Goal: Information Seeking & Learning: Learn about a topic

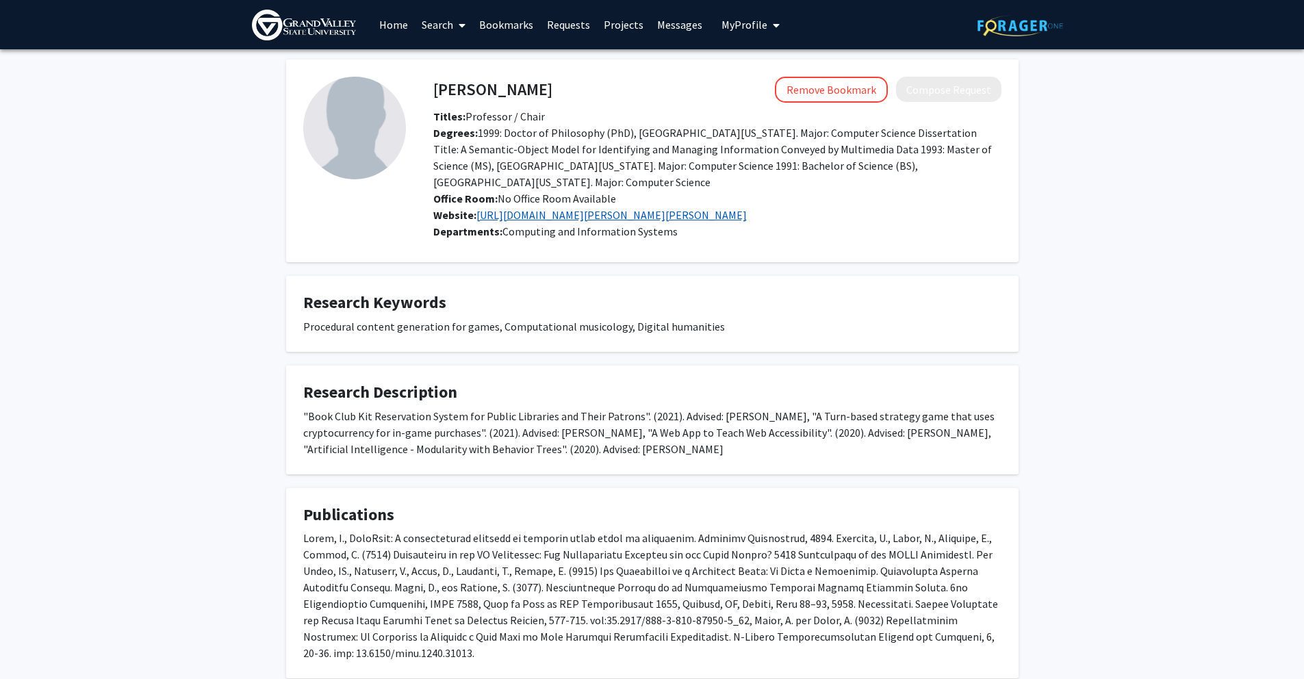
click at [718, 216] on link "[URL][DOMAIN_NAME][PERSON_NAME][PERSON_NAME]" at bounding box center [611, 215] width 270 height 14
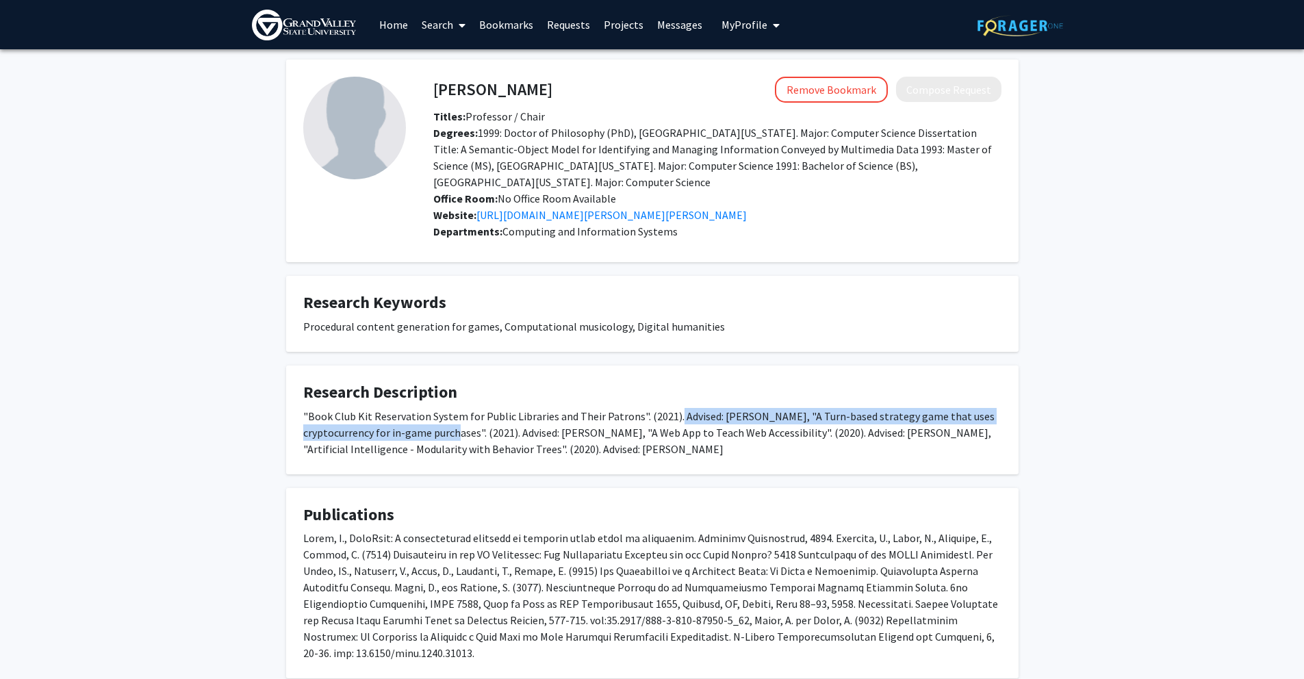
drag, startPoint x: 673, startPoint y: 418, endPoint x: 480, endPoint y: 431, distance: 194.1
click at [480, 431] on div ""Book Club Kit Reservation System for Public Libraries and Their Patrons". (202…" at bounding box center [652, 432] width 698 height 49
click at [760, 23] on span "My Profile" at bounding box center [744, 25] width 46 height 14
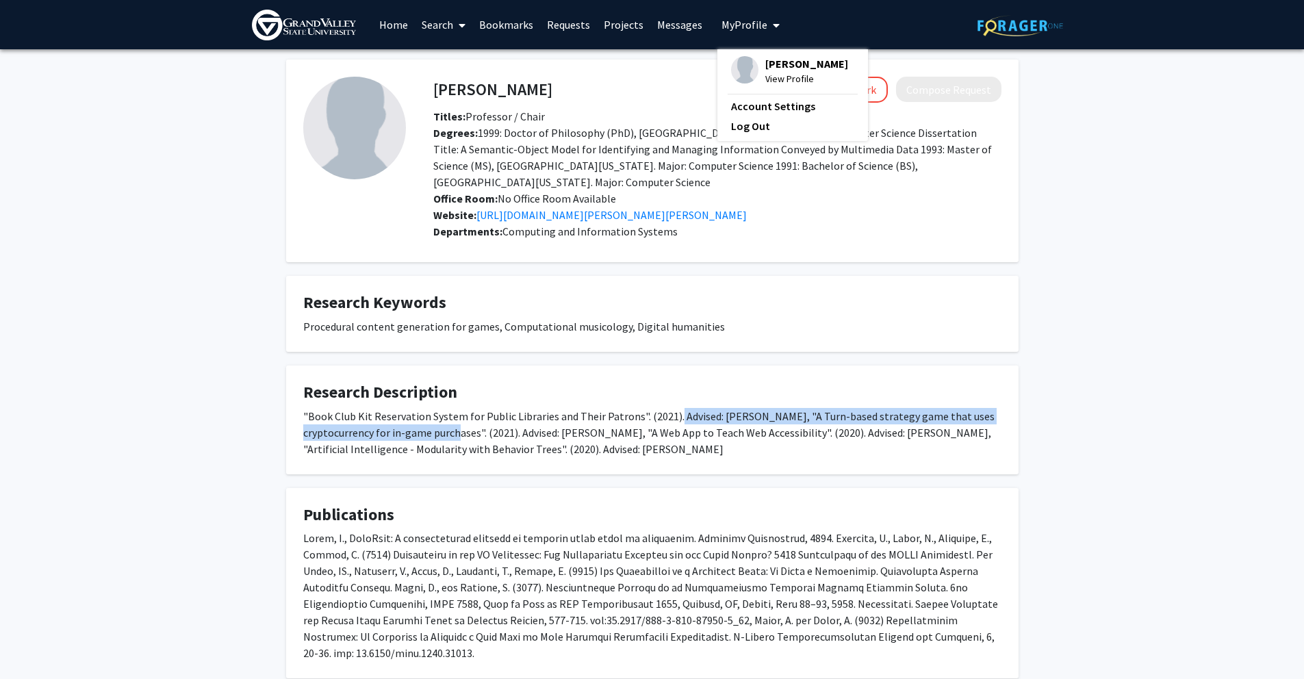
click at [527, 26] on link "Bookmarks" at bounding box center [506, 25] width 68 height 48
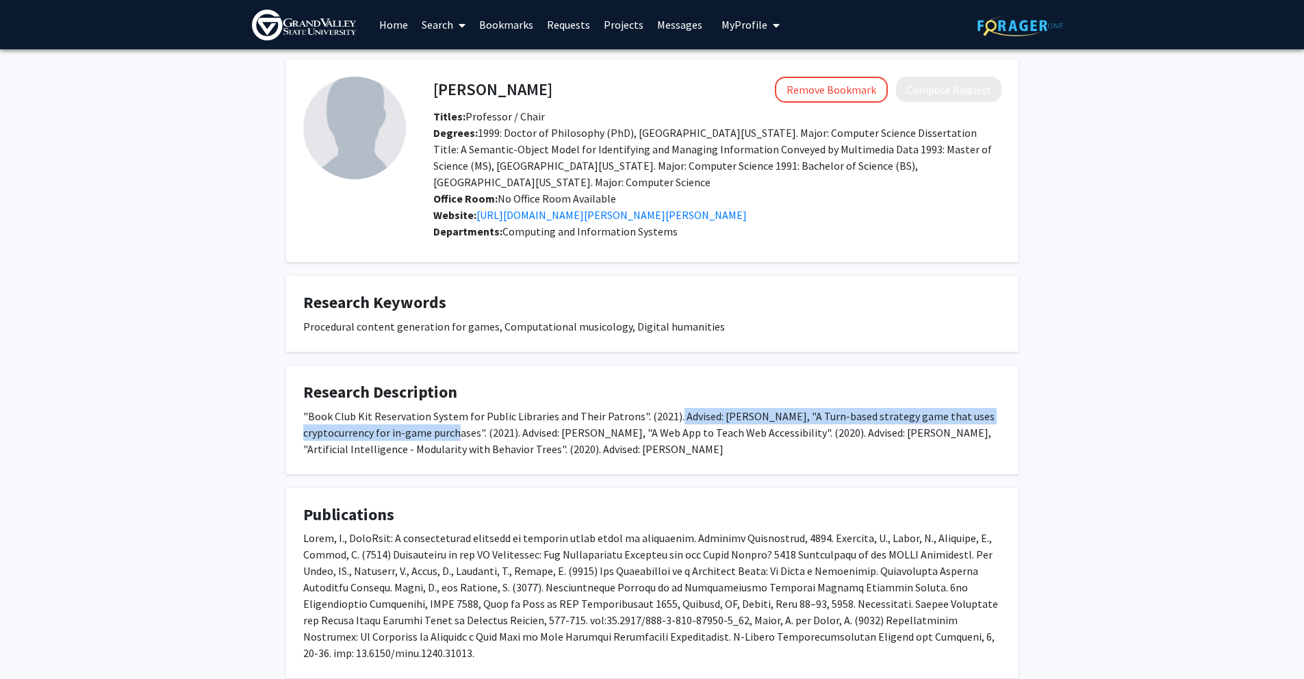
click at [524, 25] on link "Bookmarks" at bounding box center [506, 25] width 68 height 48
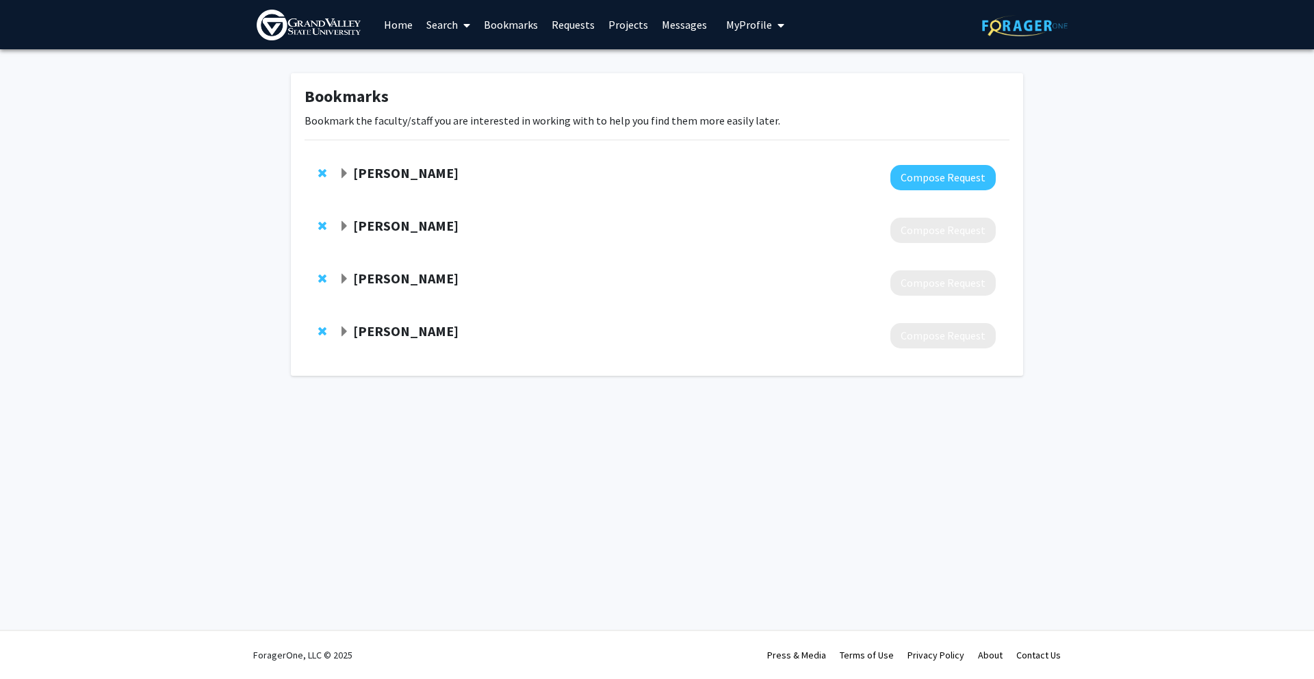
click at [376, 278] on strong "[PERSON_NAME]" at bounding box center [405, 278] width 105 height 17
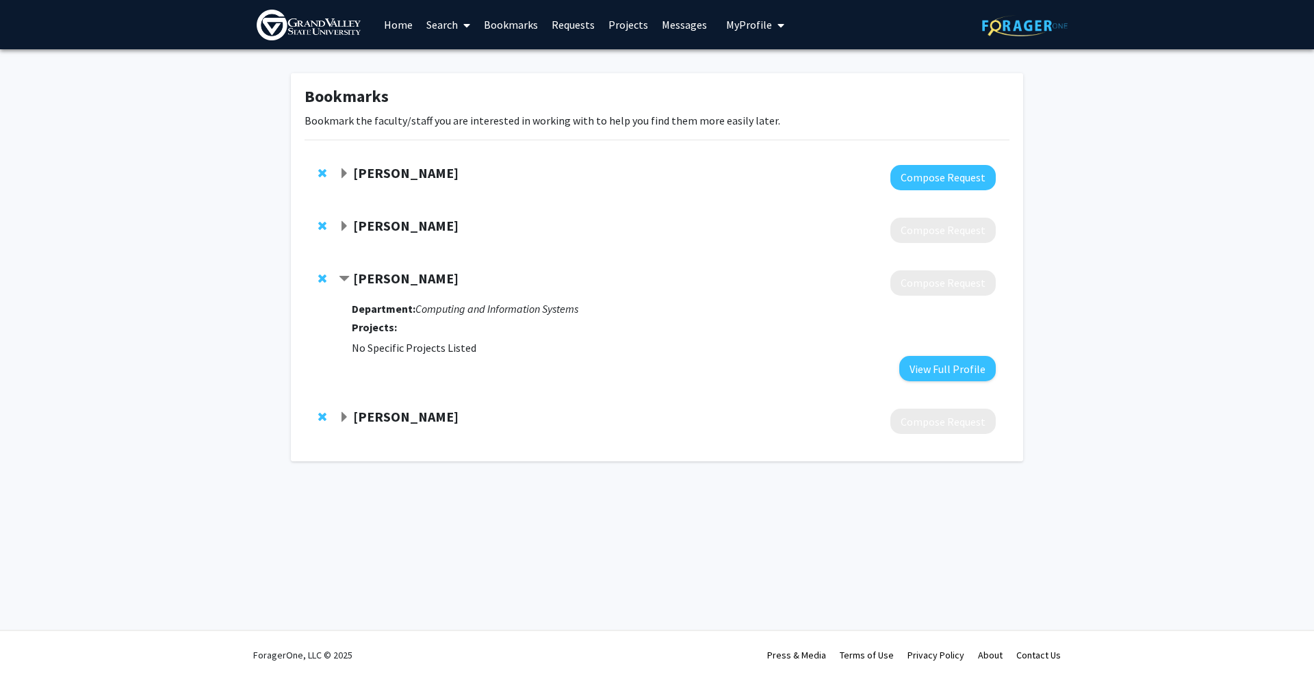
click at [386, 424] on strong "Mostafa El-Said" at bounding box center [405, 416] width 105 height 17
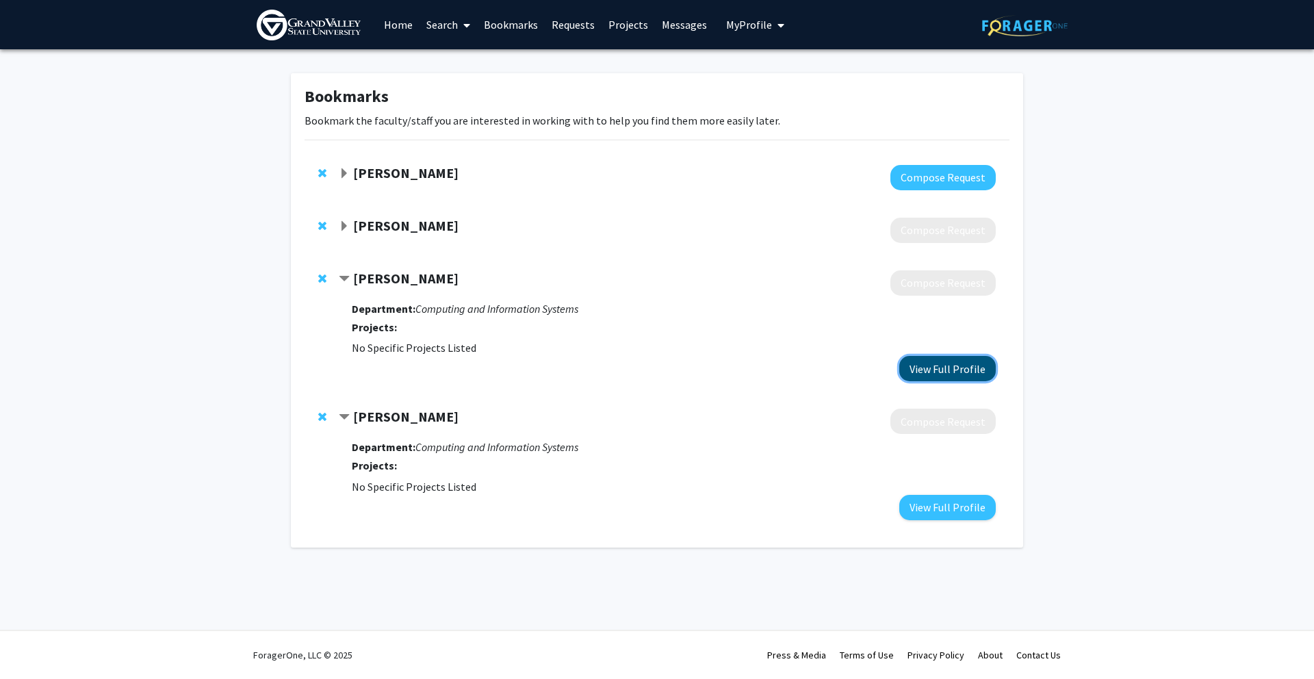
click at [937, 366] on button "View Full Profile" at bounding box center [947, 368] width 96 height 25
click at [413, 25] on link "Home" at bounding box center [398, 25] width 42 height 48
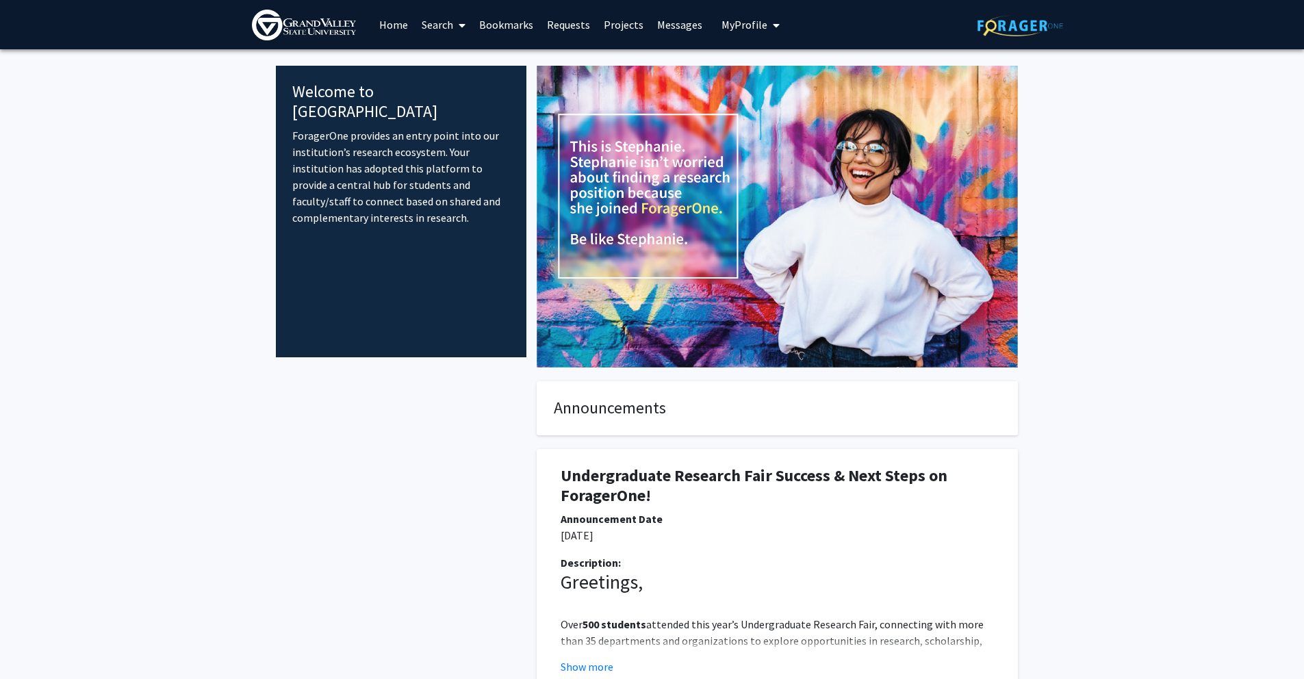
click at [440, 31] on link "Search" at bounding box center [443, 25] width 57 height 48
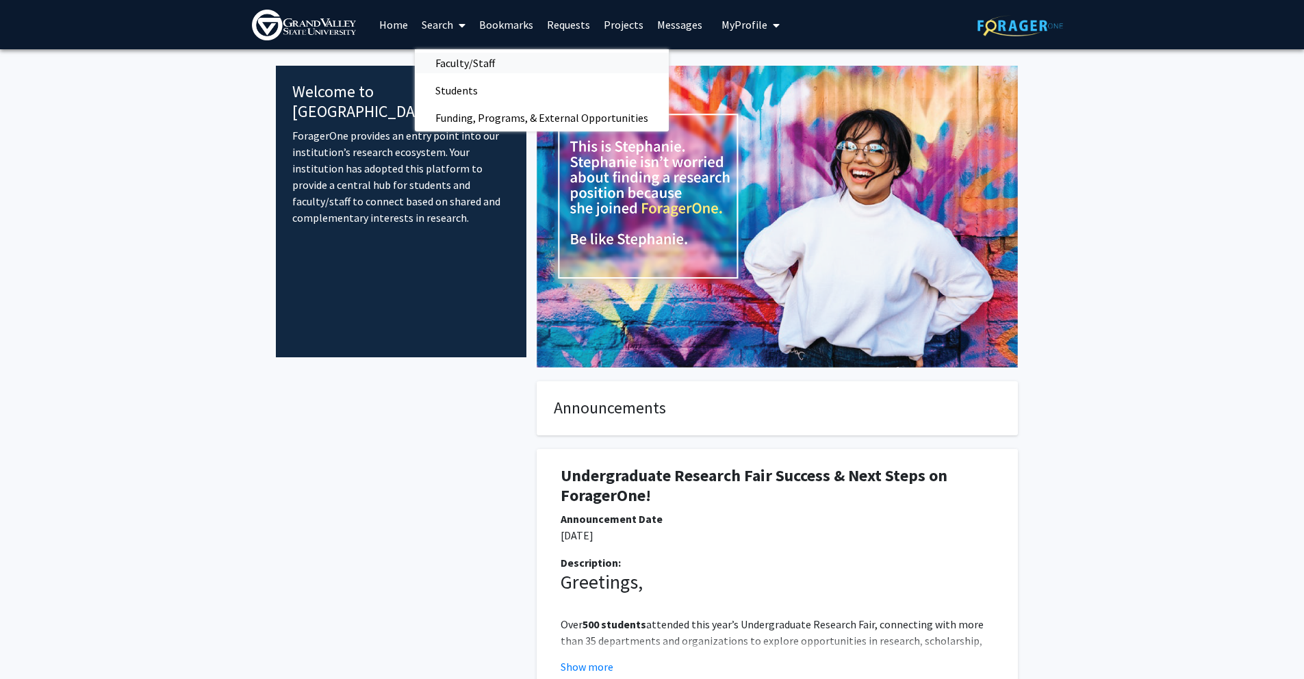
click at [463, 60] on span "Faculty/Staff" at bounding box center [465, 62] width 101 height 27
